Goal: Task Accomplishment & Management: Manage account settings

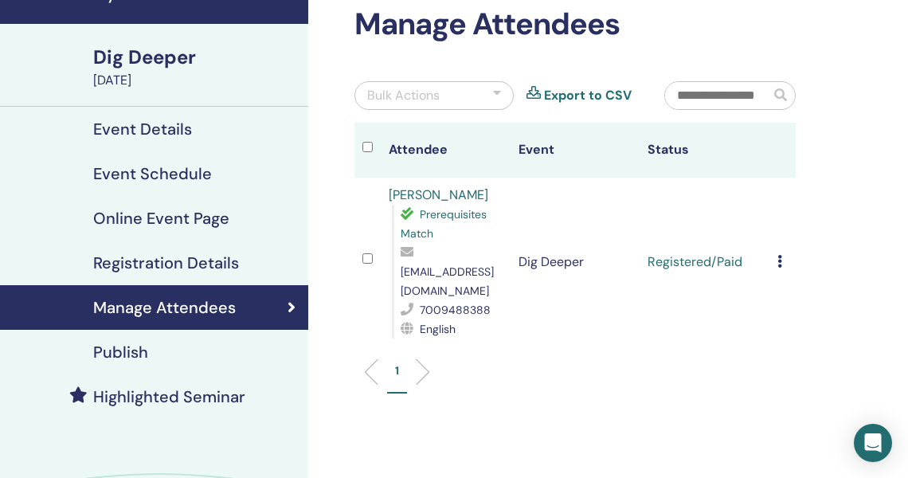
scroll to position [83, 10]
click at [702, 89] on input "text" at bounding box center [717, 95] width 105 height 27
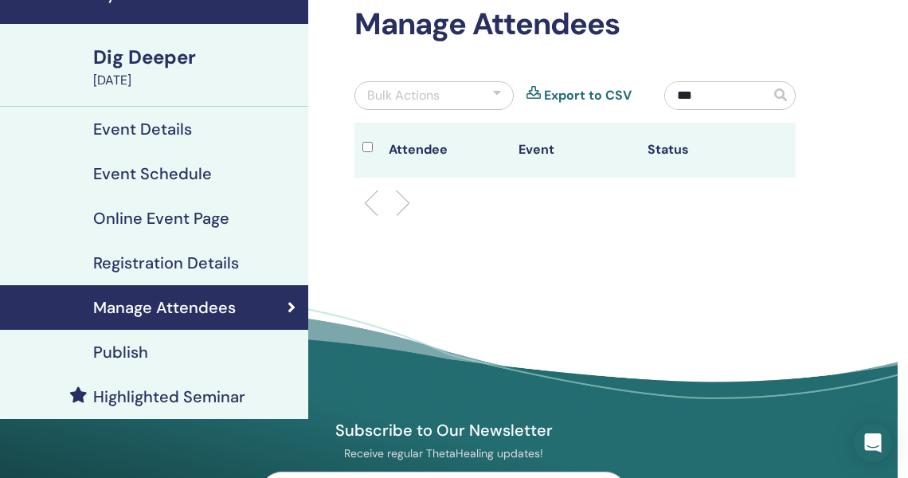
type input "***"
click at [236, 258] on h4 "Registration Details" at bounding box center [166, 262] width 146 height 19
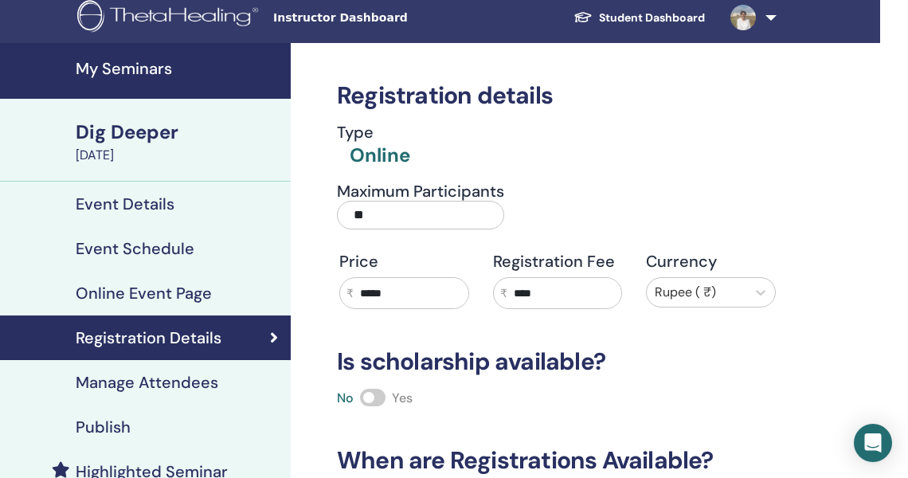
scroll to position [7, 28]
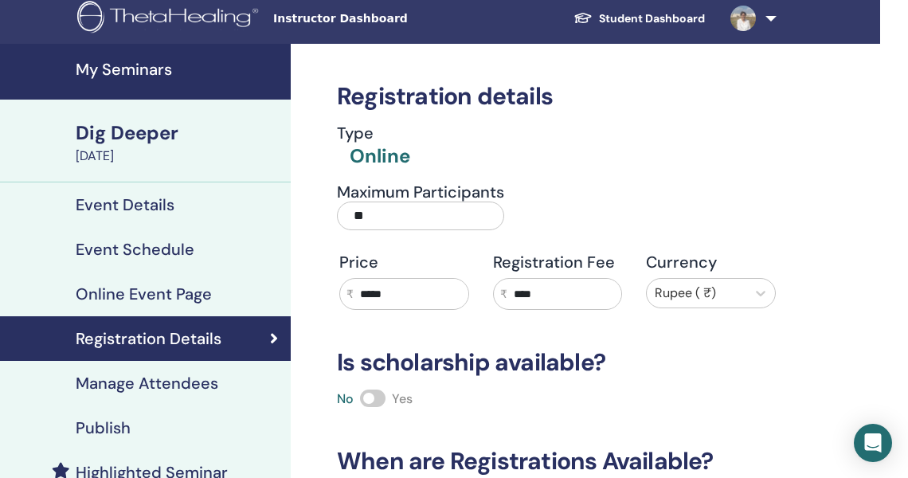
click at [119, 205] on h4 "Event Details" at bounding box center [125, 204] width 99 height 19
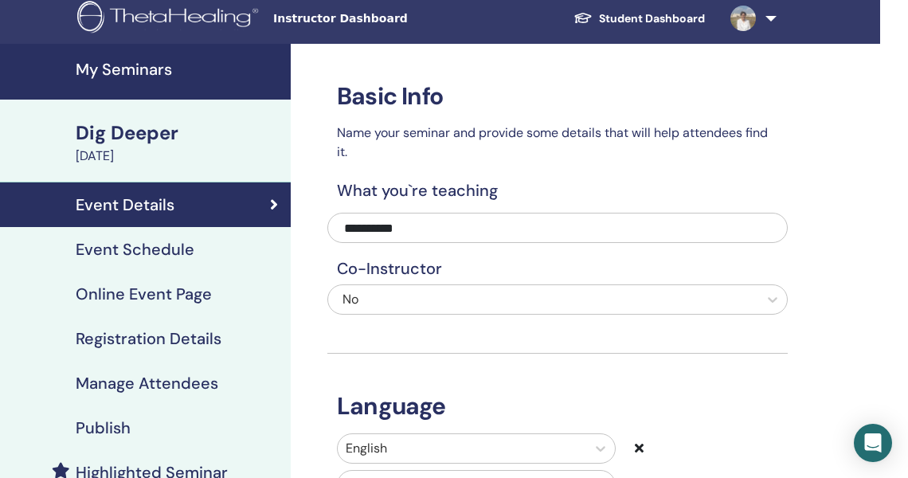
click at [150, 374] on h4 "Manage Attendees" at bounding box center [147, 382] width 143 height 19
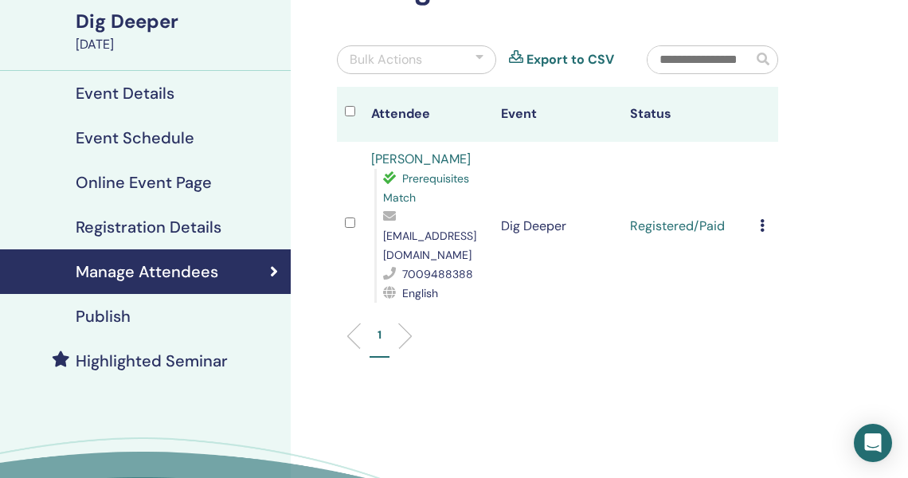
scroll to position [91, 28]
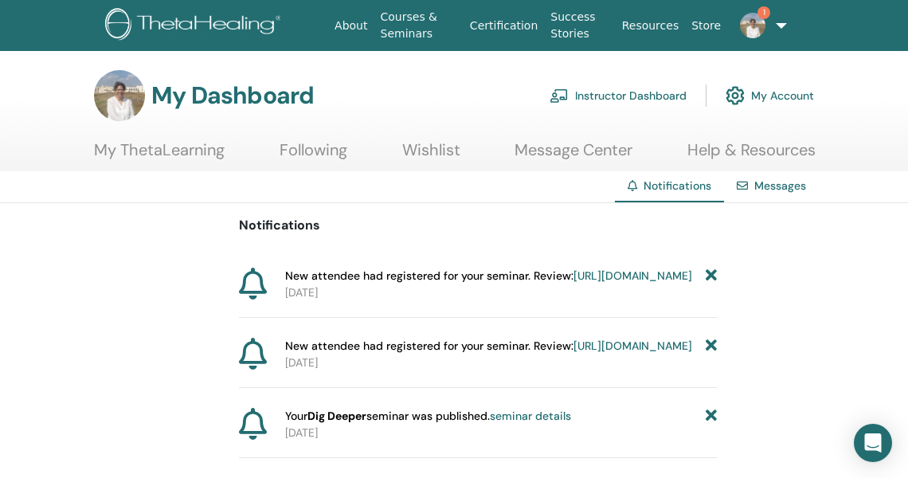
click at [573, 283] on link "https://member.thetahealing.com/instructor/seminar/376033/attendees" at bounding box center [632, 275] width 119 height 14
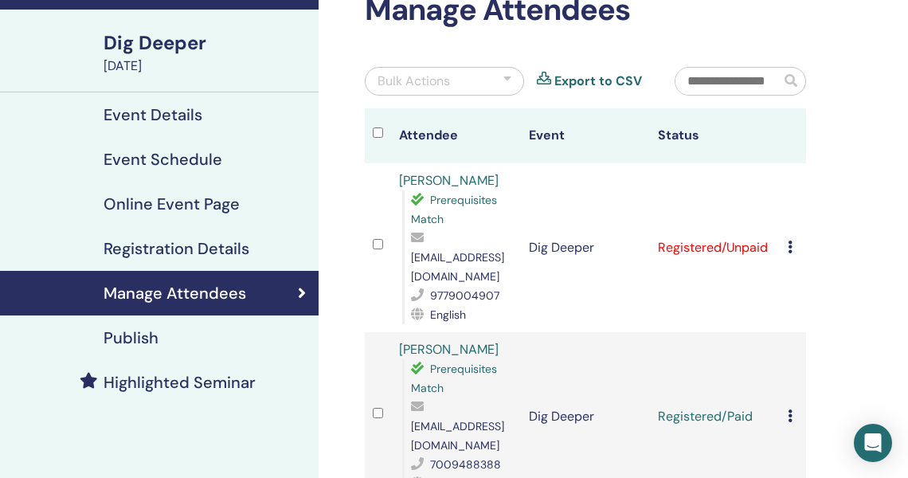
scroll to position [99, 0]
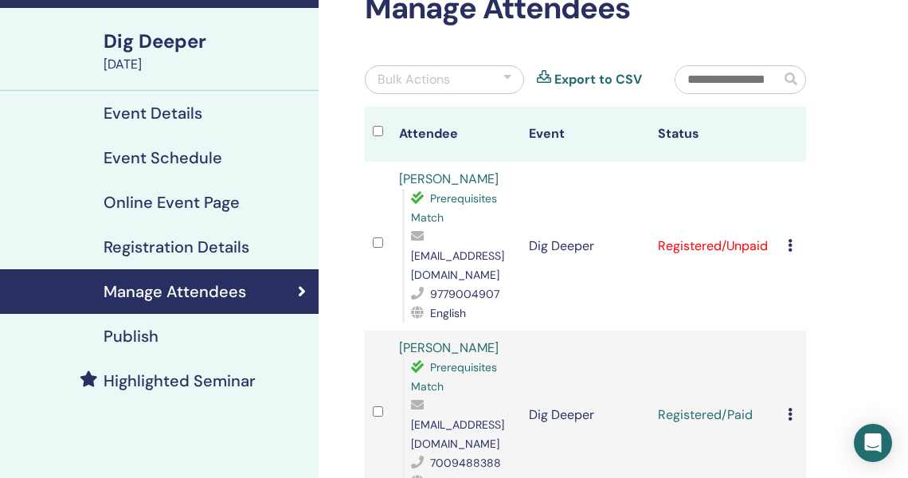
click at [788, 240] on icon at bounding box center [789, 245] width 5 height 13
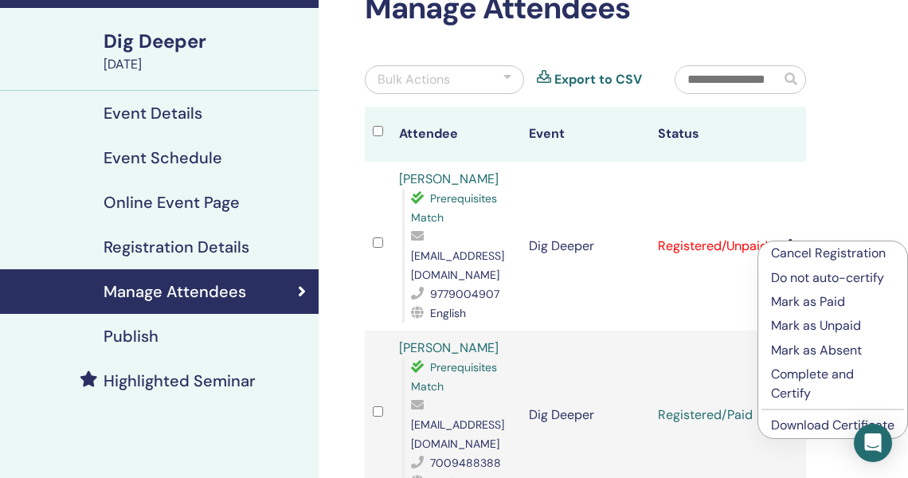
click at [803, 310] on p "Mark as Paid" at bounding box center [832, 301] width 123 height 19
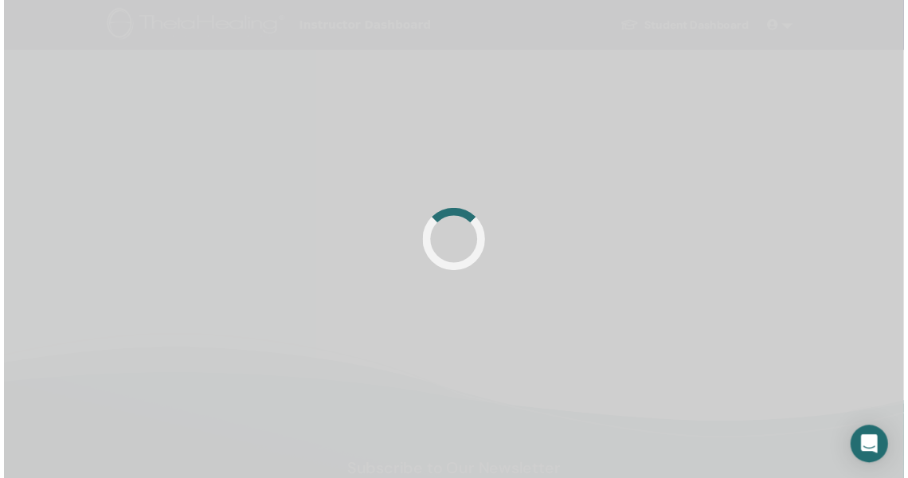
scroll to position [99, 0]
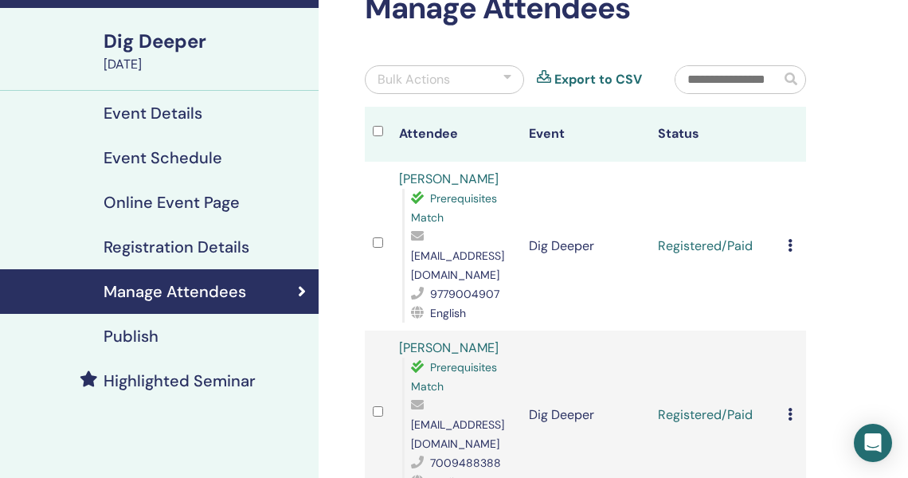
click at [197, 149] on h4 "Event Schedule" at bounding box center [162, 157] width 119 height 19
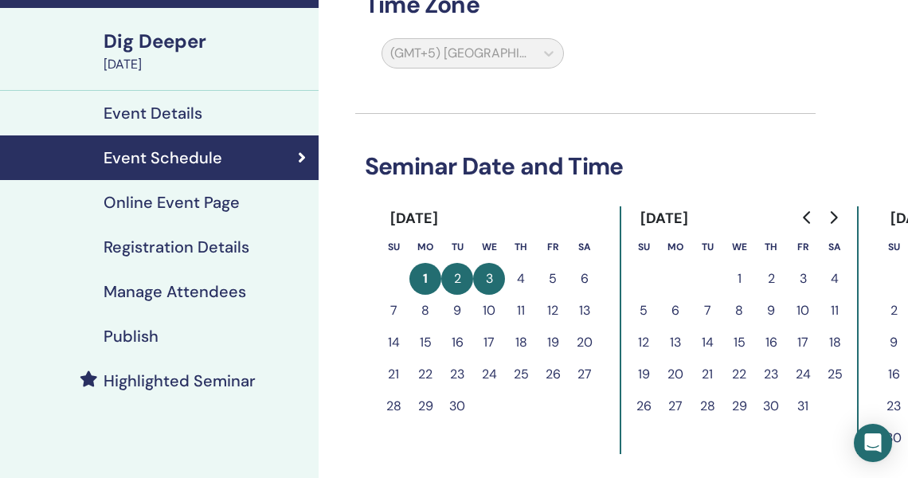
click at [419, 281] on button "1" at bounding box center [425, 279] width 32 height 32
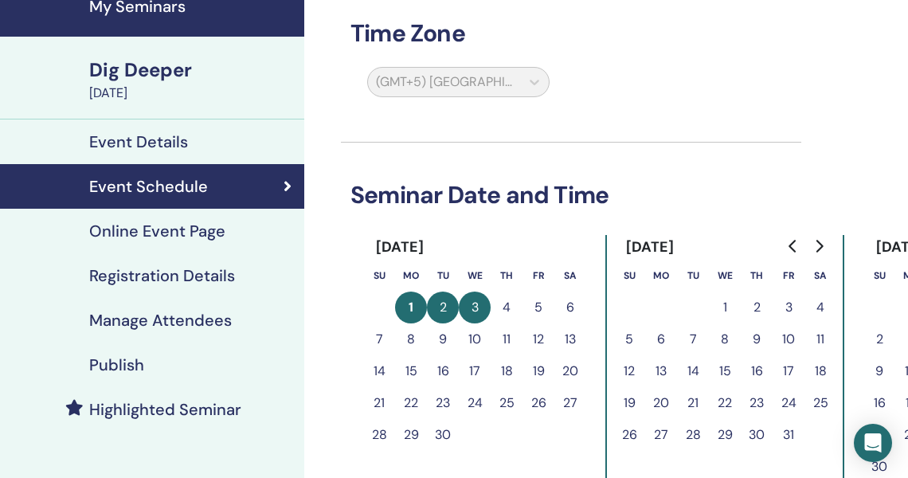
scroll to position [70, 14]
click at [191, 142] on div "Event Details" at bounding box center [144, 141] width 293 height 19
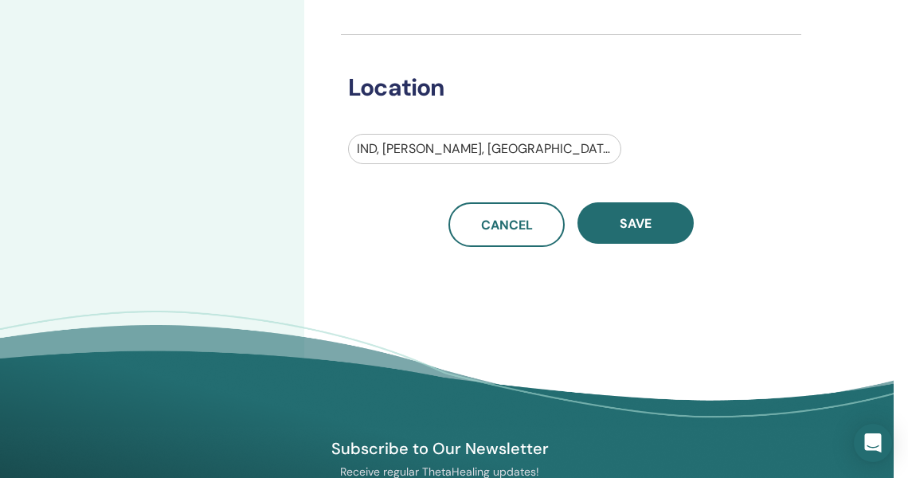
scroll to position [572, 14]
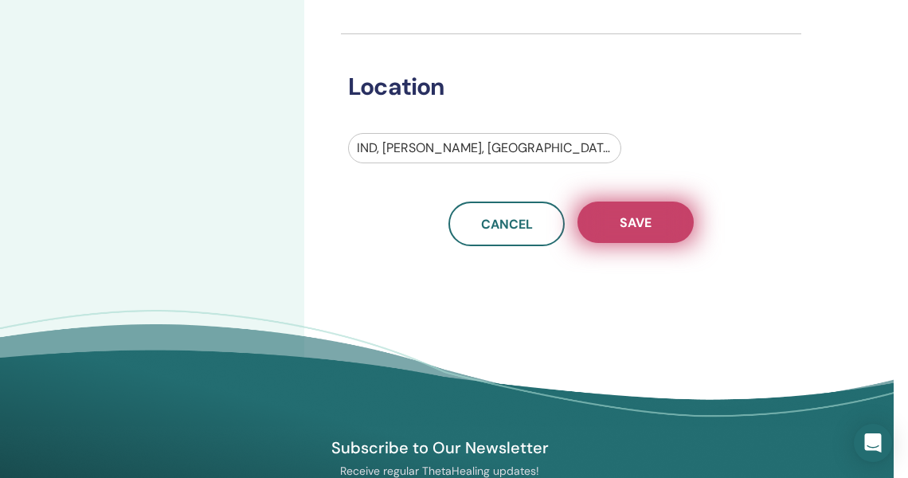
click at [624, 220] on span "Save" at bounding box center [635, 222] width 32 height 17
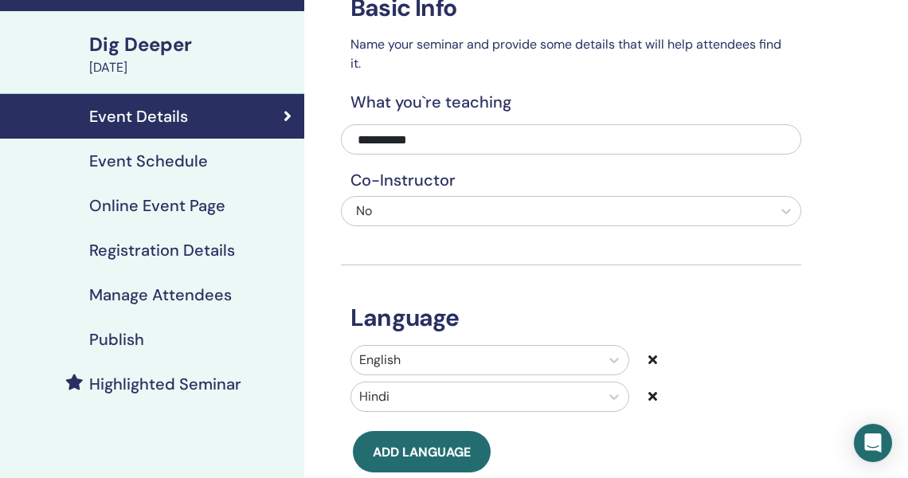
scroll to position [73, 14]
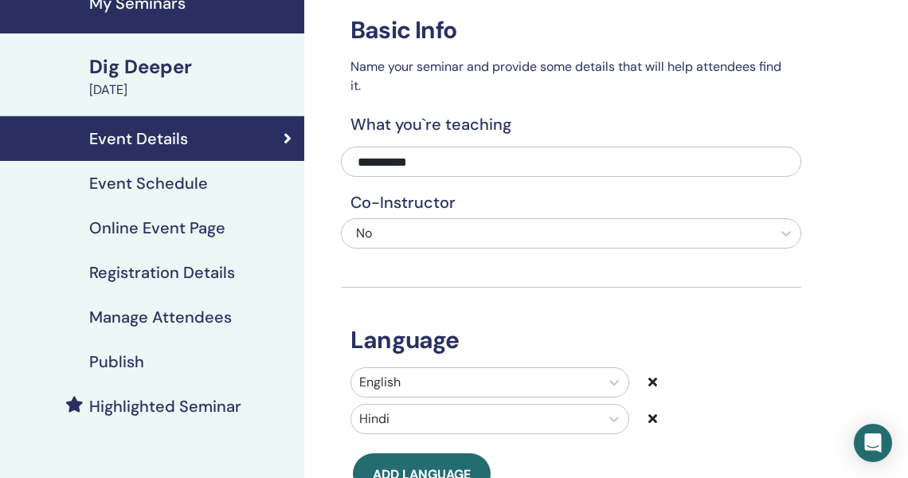
click at [166, 177] on h4 "Event Schedule" at bounding box center [148, 183] width 119 height 19
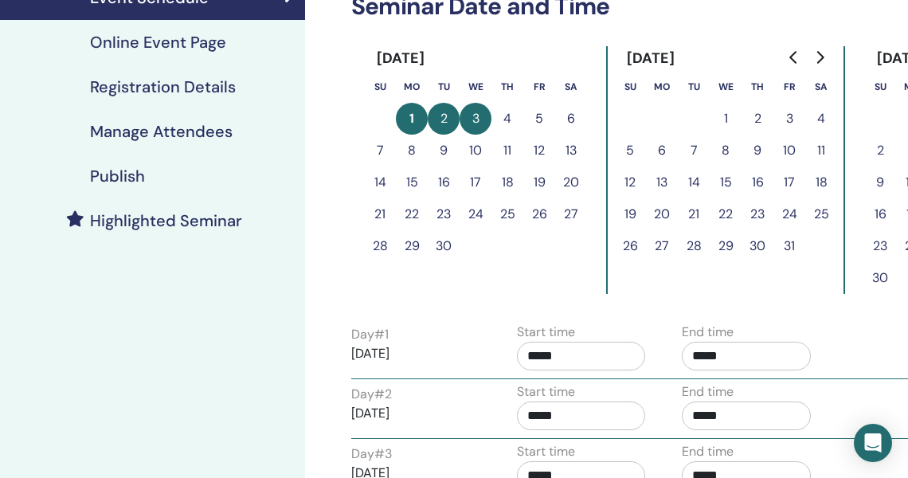
scroll to position [0, 14]
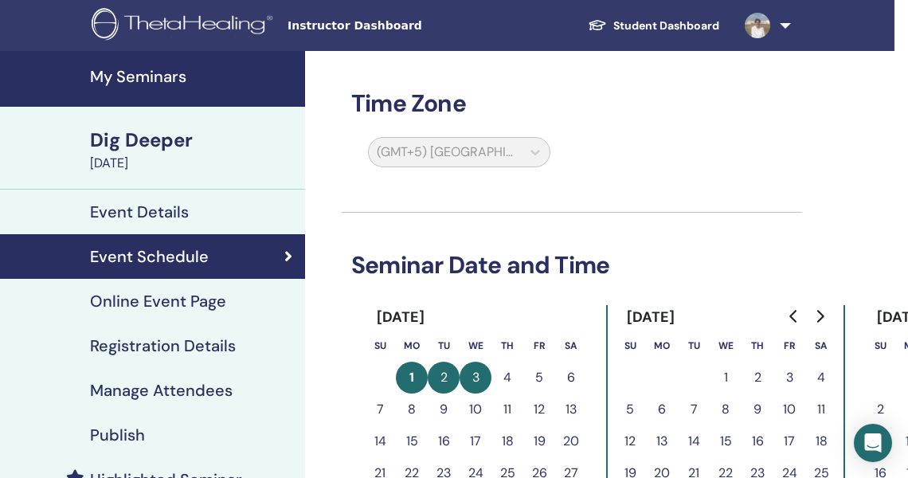
click at [139, 211] on h4 "Event Details" at bounding box center [139, 211] width 99 height 19
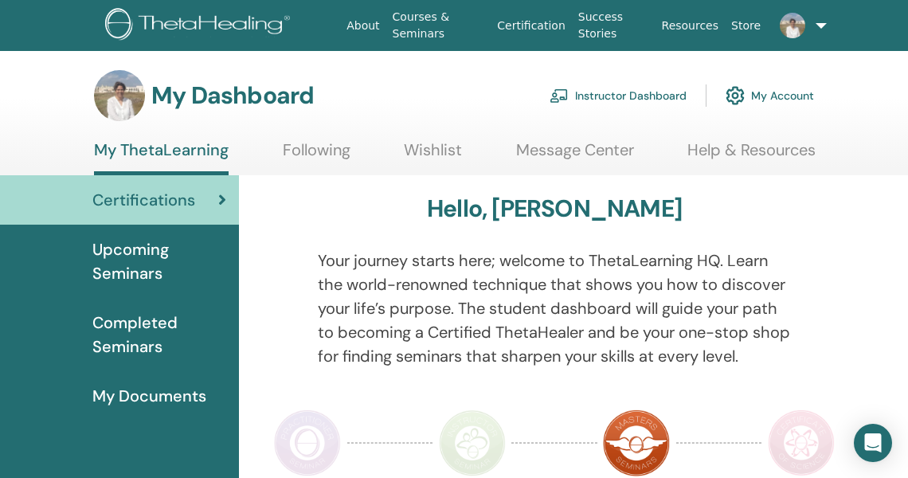
click at [627, 94] on link "Instructor Dashboard" at bounding box center [617, 95] width 137 height 35
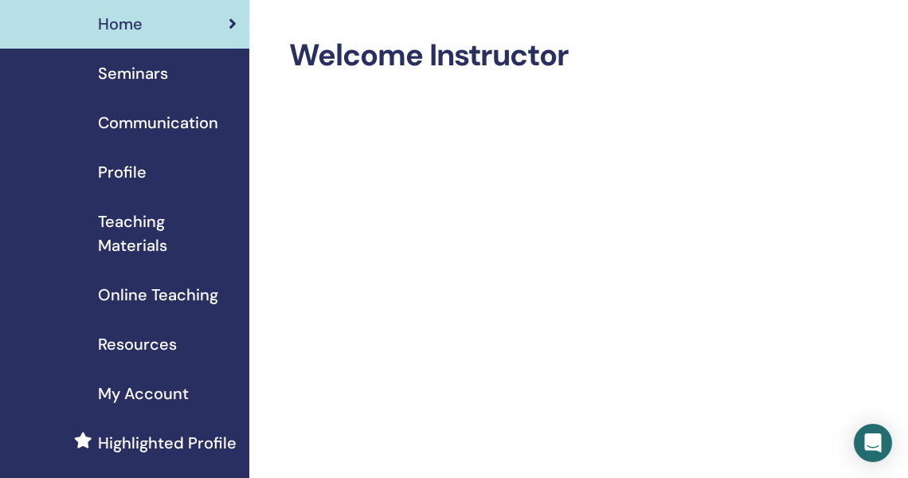
scroll to position [0, 6]
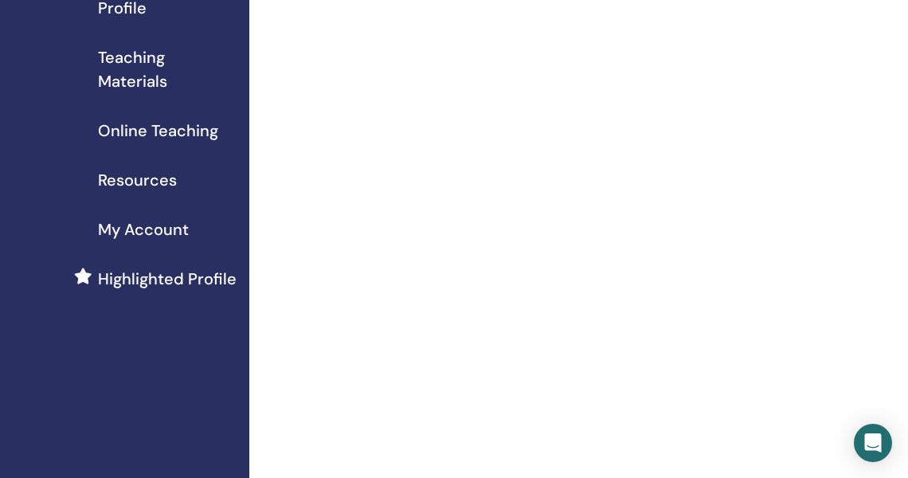
scroll to position [0, 6]
